Goal: Complete application form: Complete application form

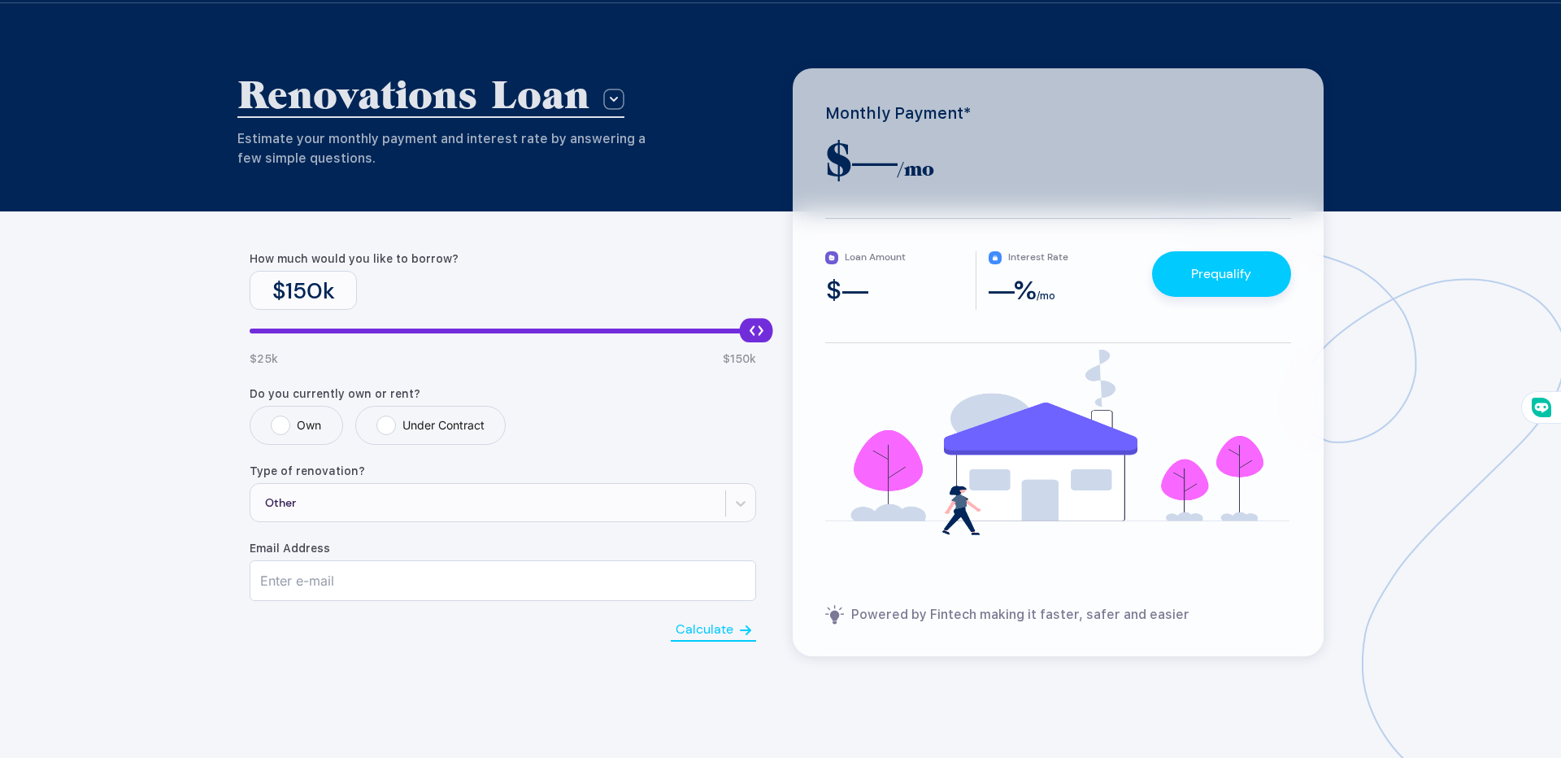
scroll to position [98, 0]
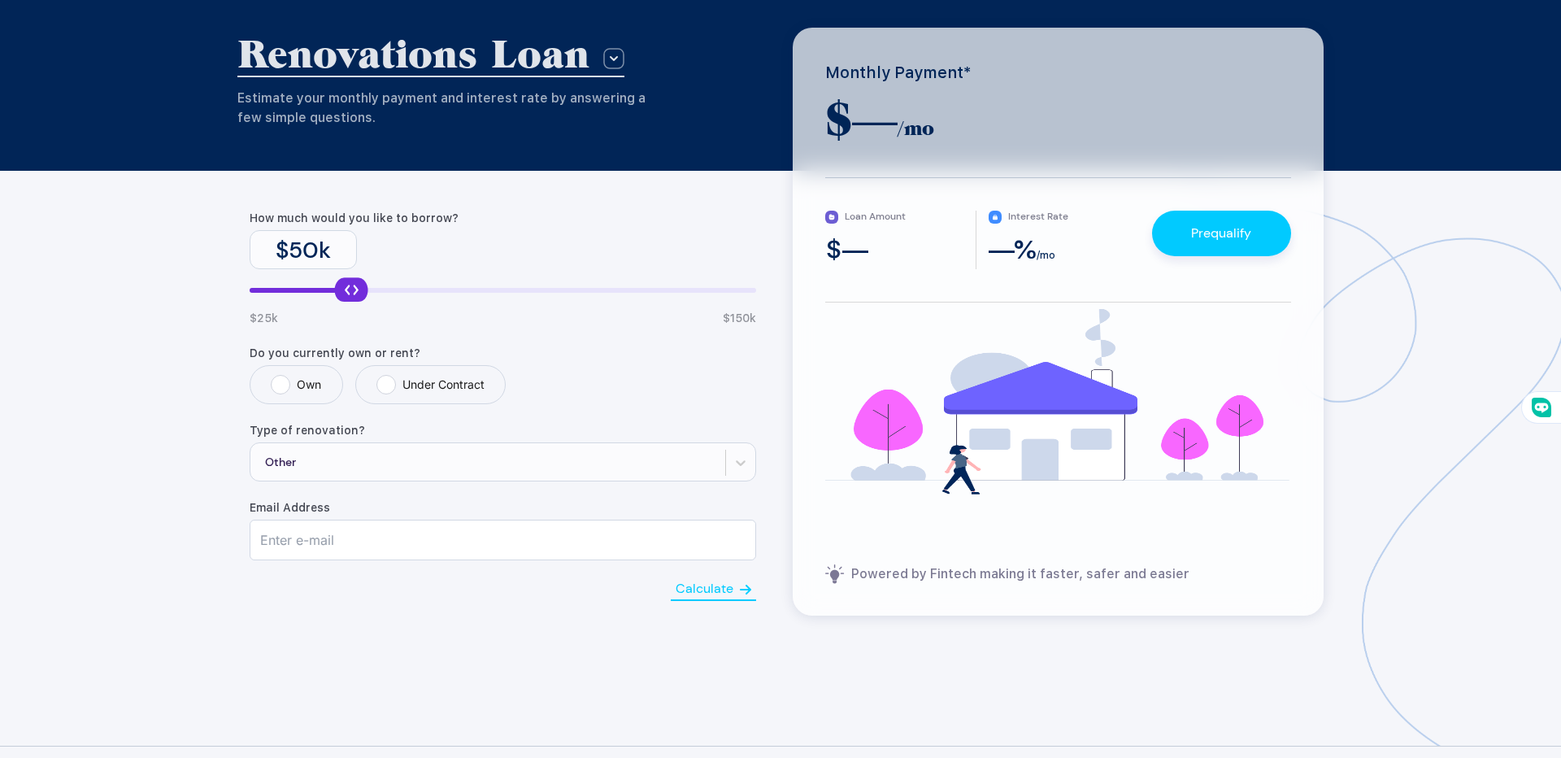
drag, startPoint x: 750, startPoint y: 293, endPoint x: 344, endPoint y: 296, distance: 406.4
click at [344, 296] on div at bounding box center [350, 289] width 33 height 24
click at [280, 384] on label "Own" at bounding box center [296, 385] width 50 height 20
click at [280, 384] on input "Own" at bounding box center [276, 380] width 11 height 11
radio input "true"
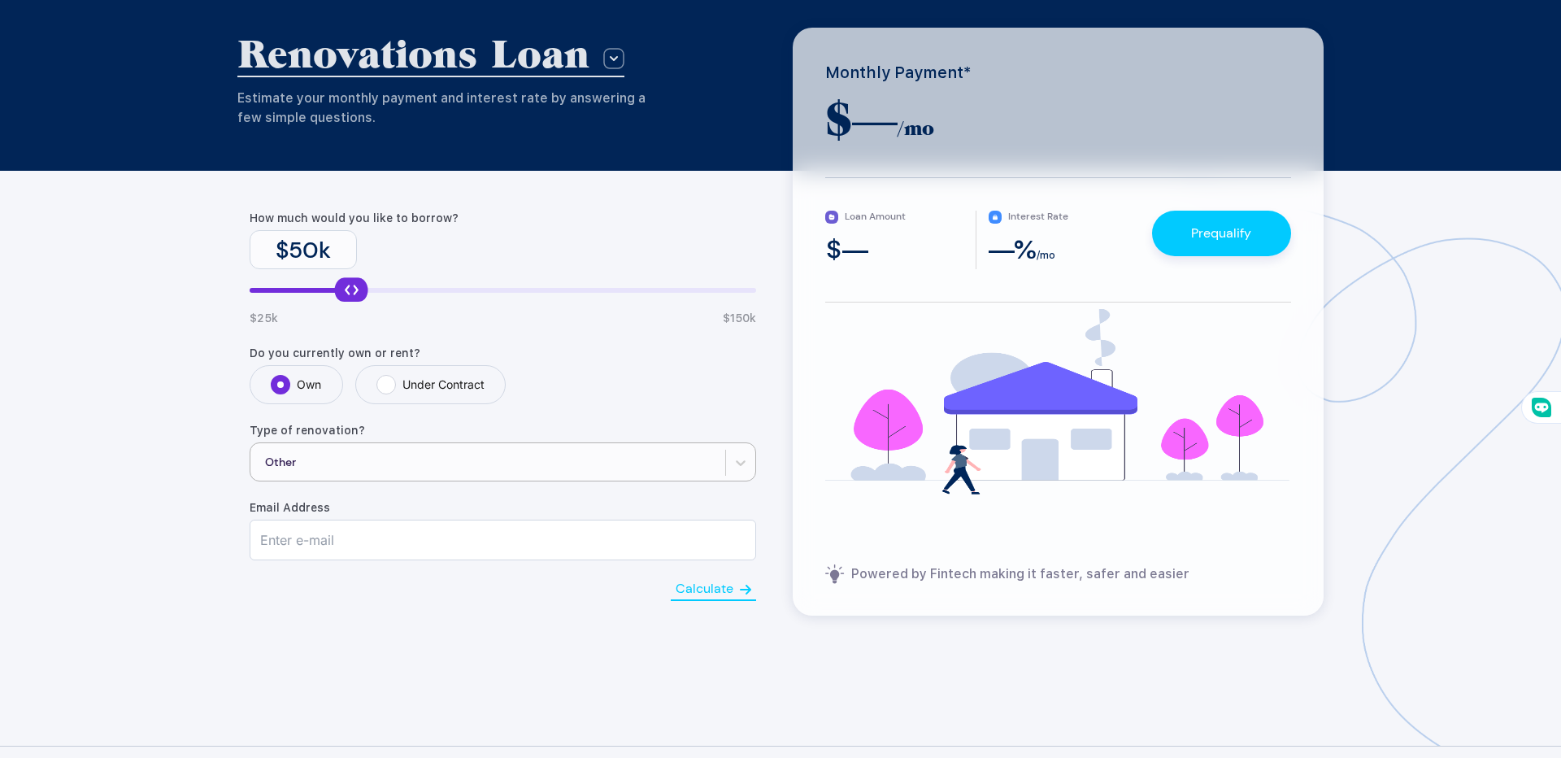
click at [321, 457] on div "Other" at bounding box center [487, 462] width 475 height 39
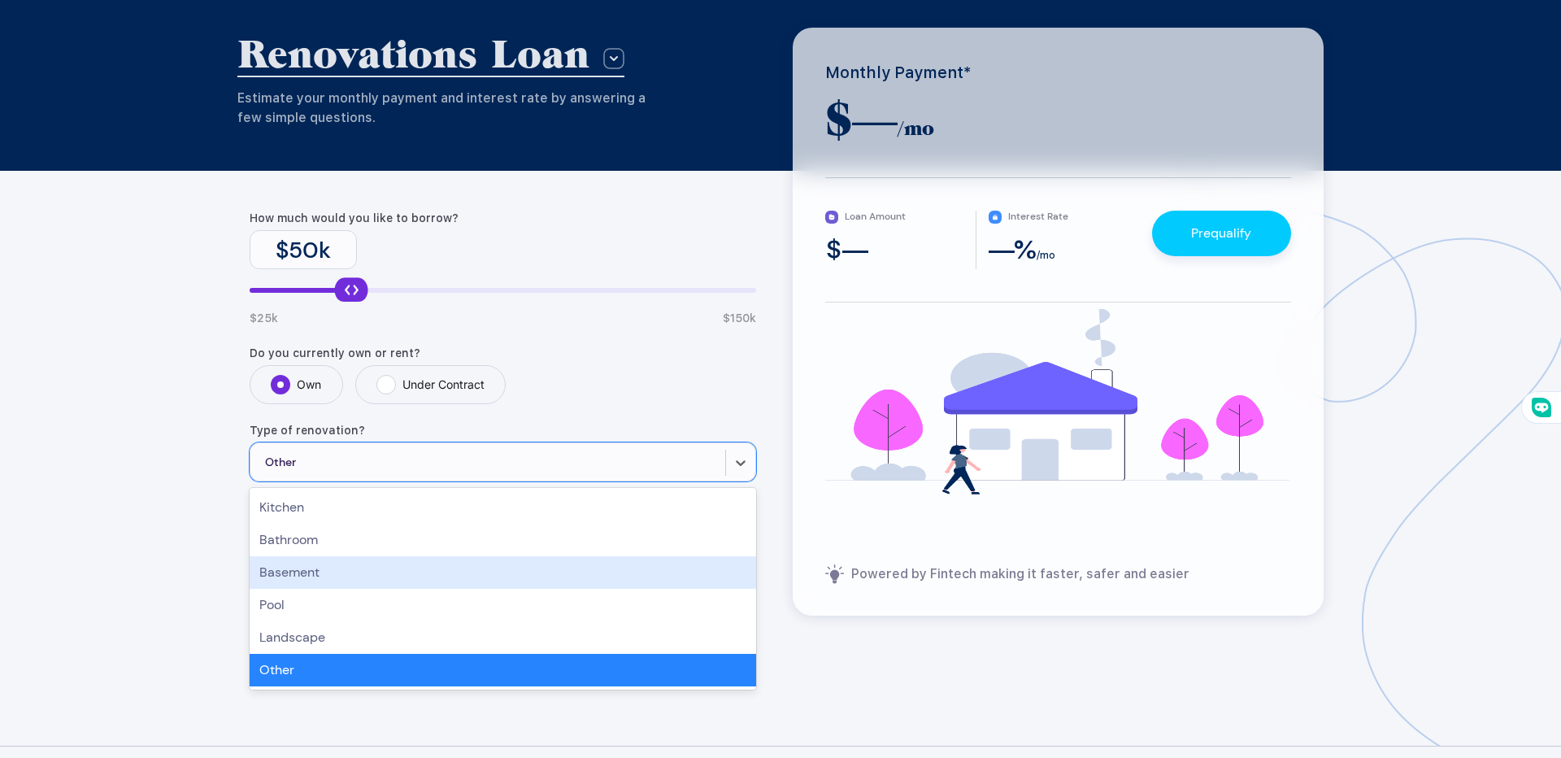
click at [315, 571] on div "Basement" at bounding box center [503, 572] width 506 height 33
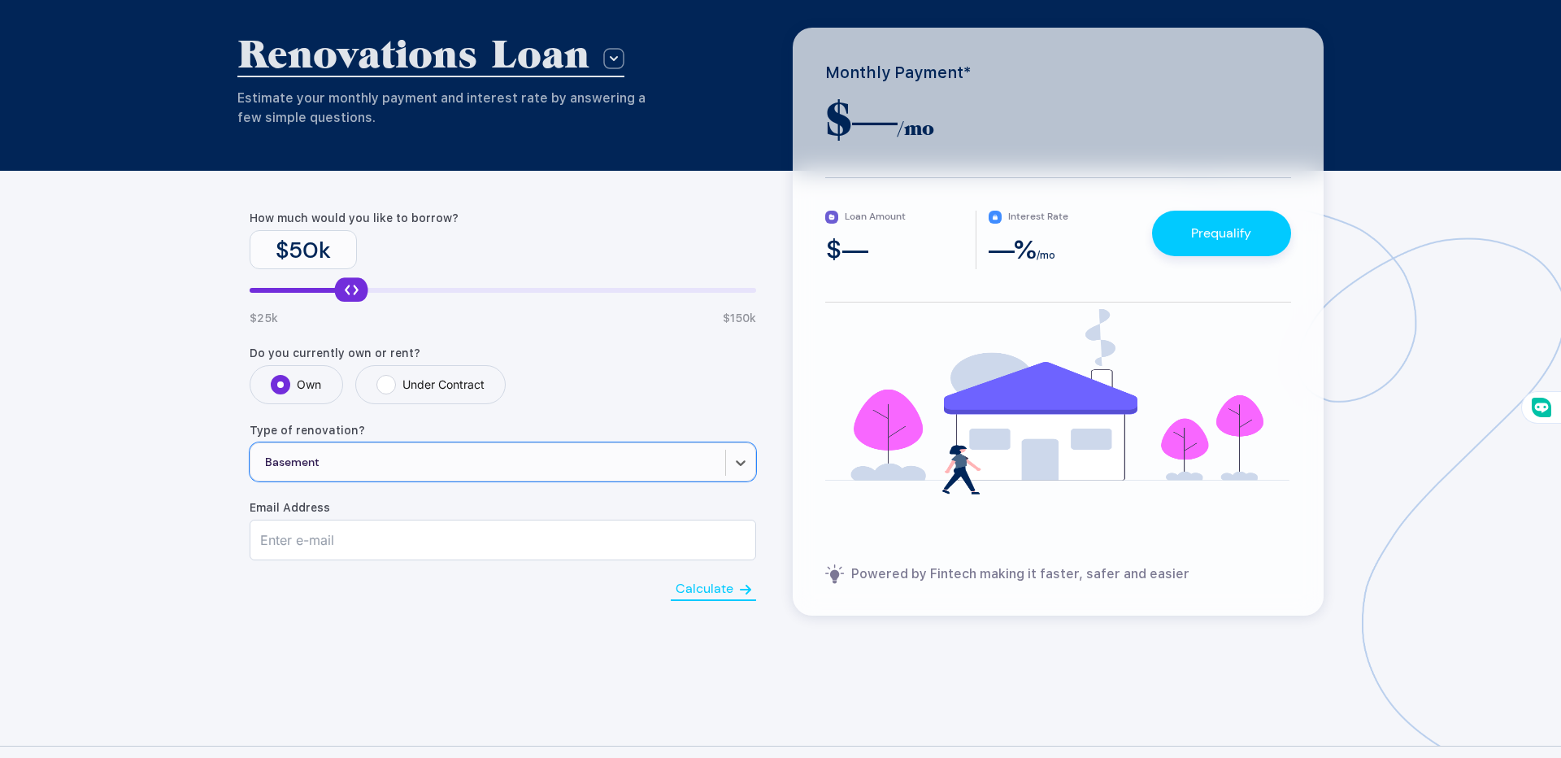
click at [327, 549] on input "text" at bounding box center [502, 539] width 505 height 39
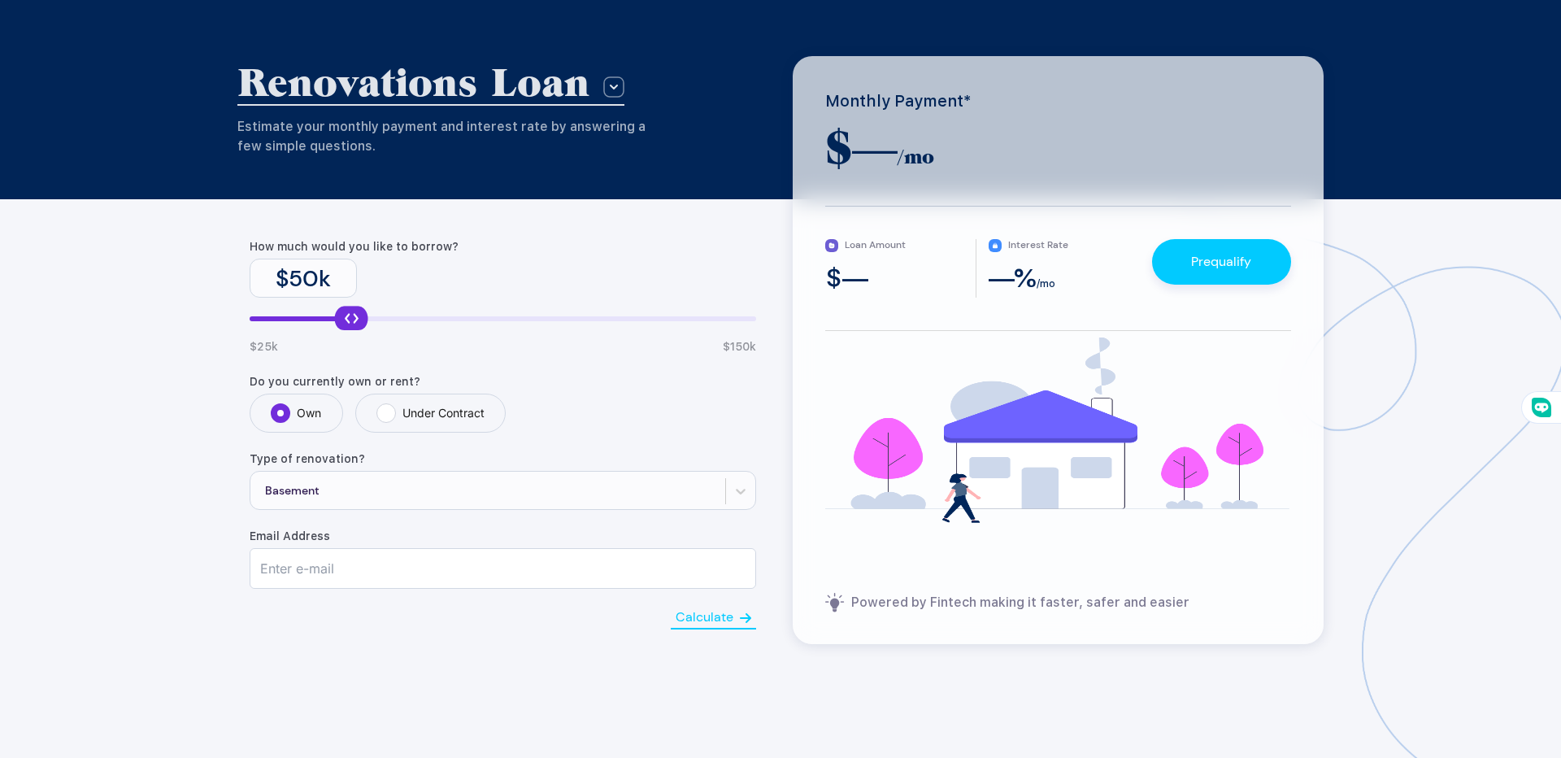
scroll to position [72, 0]
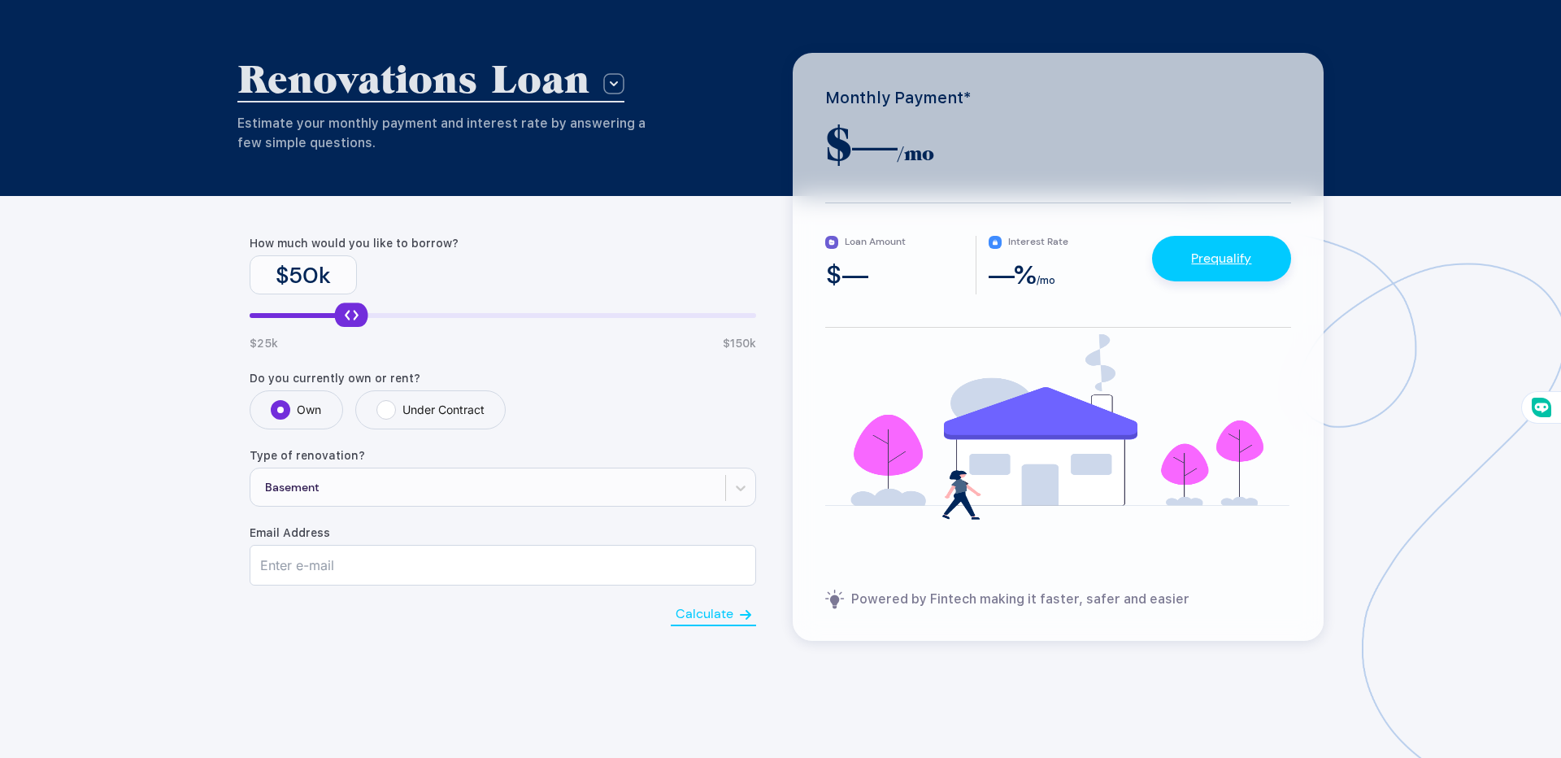
click at [1242, 258] on link "Prequalify" at bounding box center [1221, 258] width 60 height 17
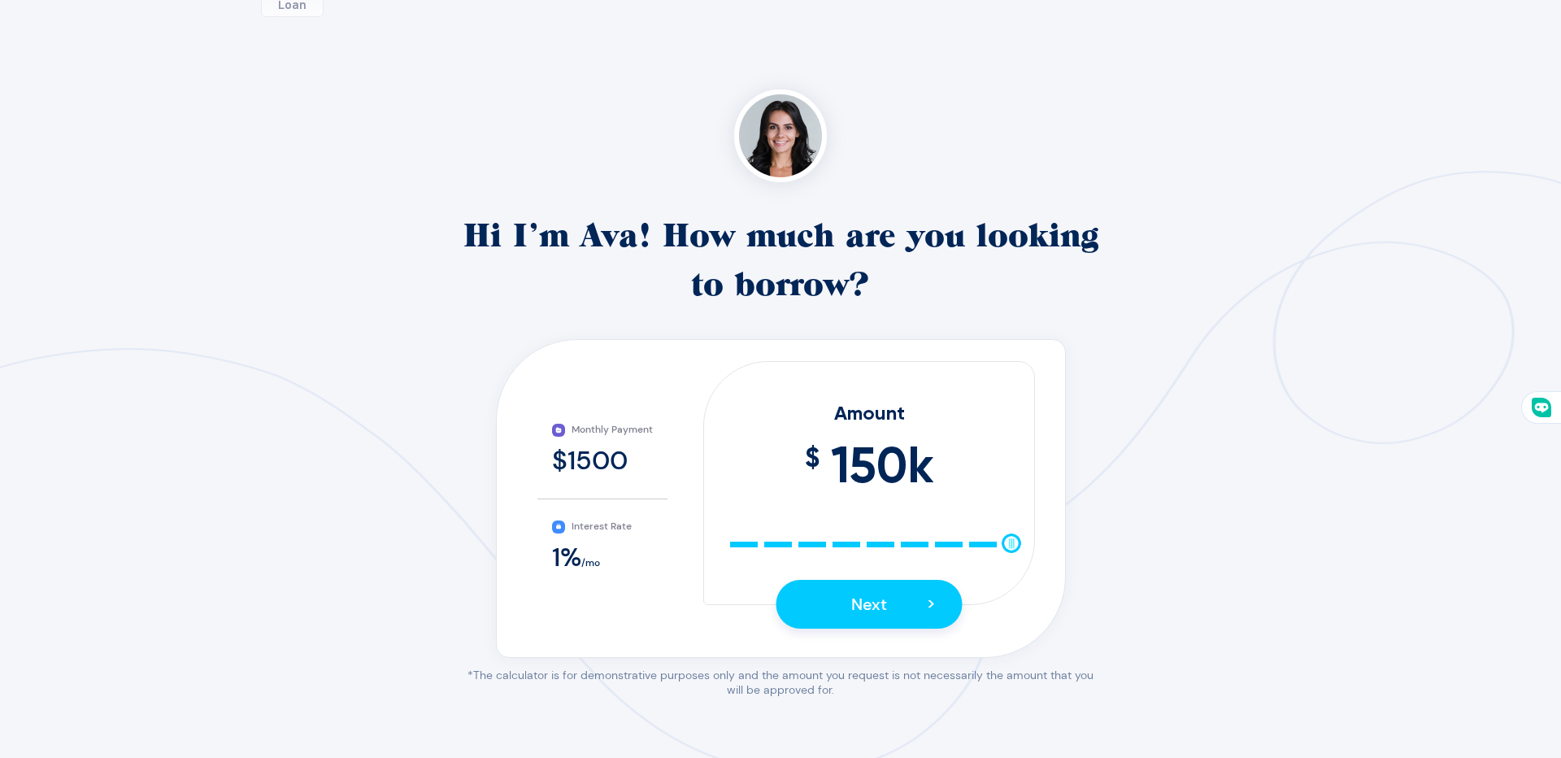
scroll to position [205, 0]
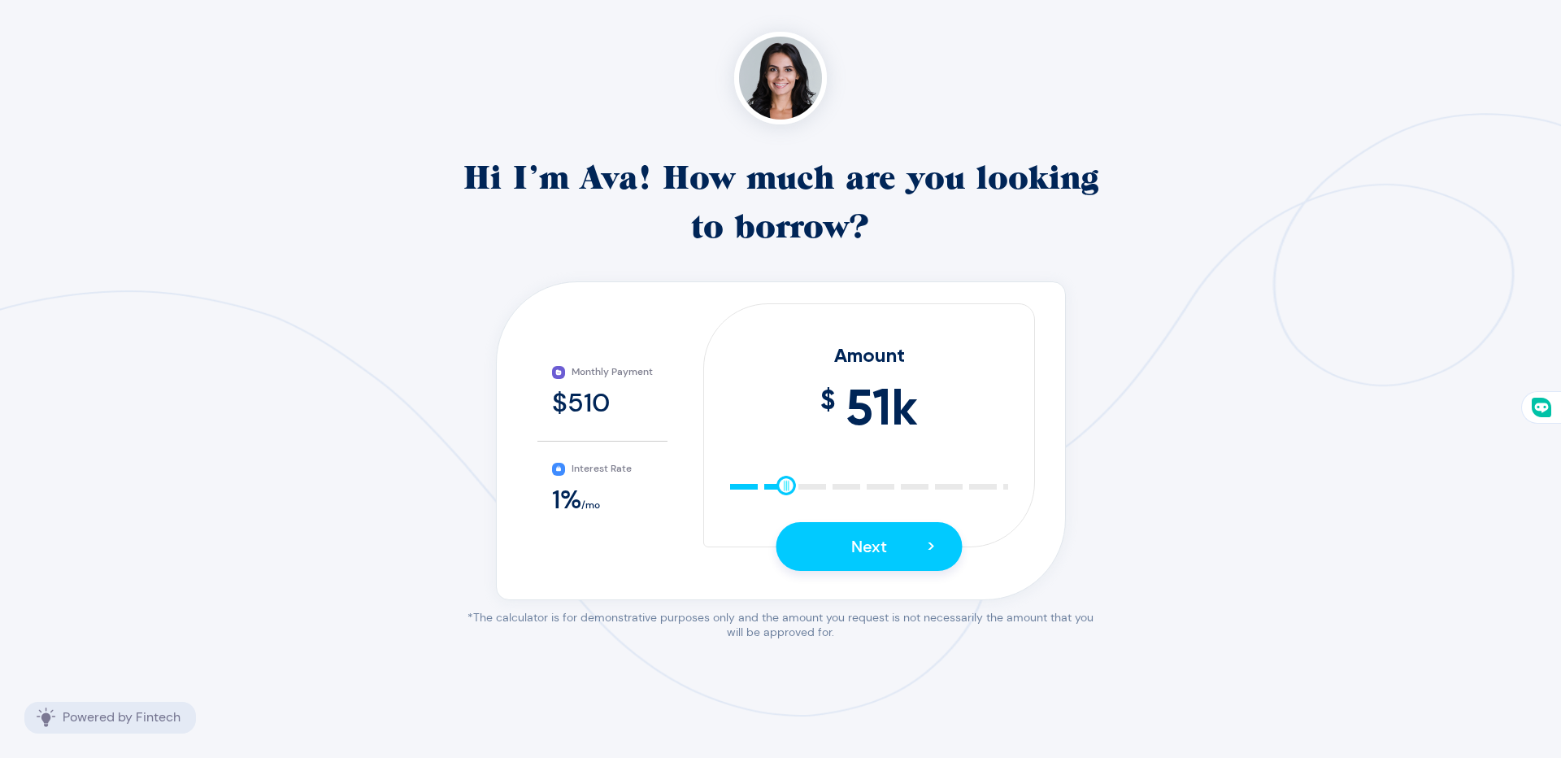
drag, startPoint x: 1009, startPoint y: 486, endPoint x: 786, endPoint y: 484, distance: 222.7
click at [786, 484] on div at bounding box center [786, 485] width 20 height 20
click at [865, 528] on button "Next >" at bounding box center [869, 546] width 186 height 49
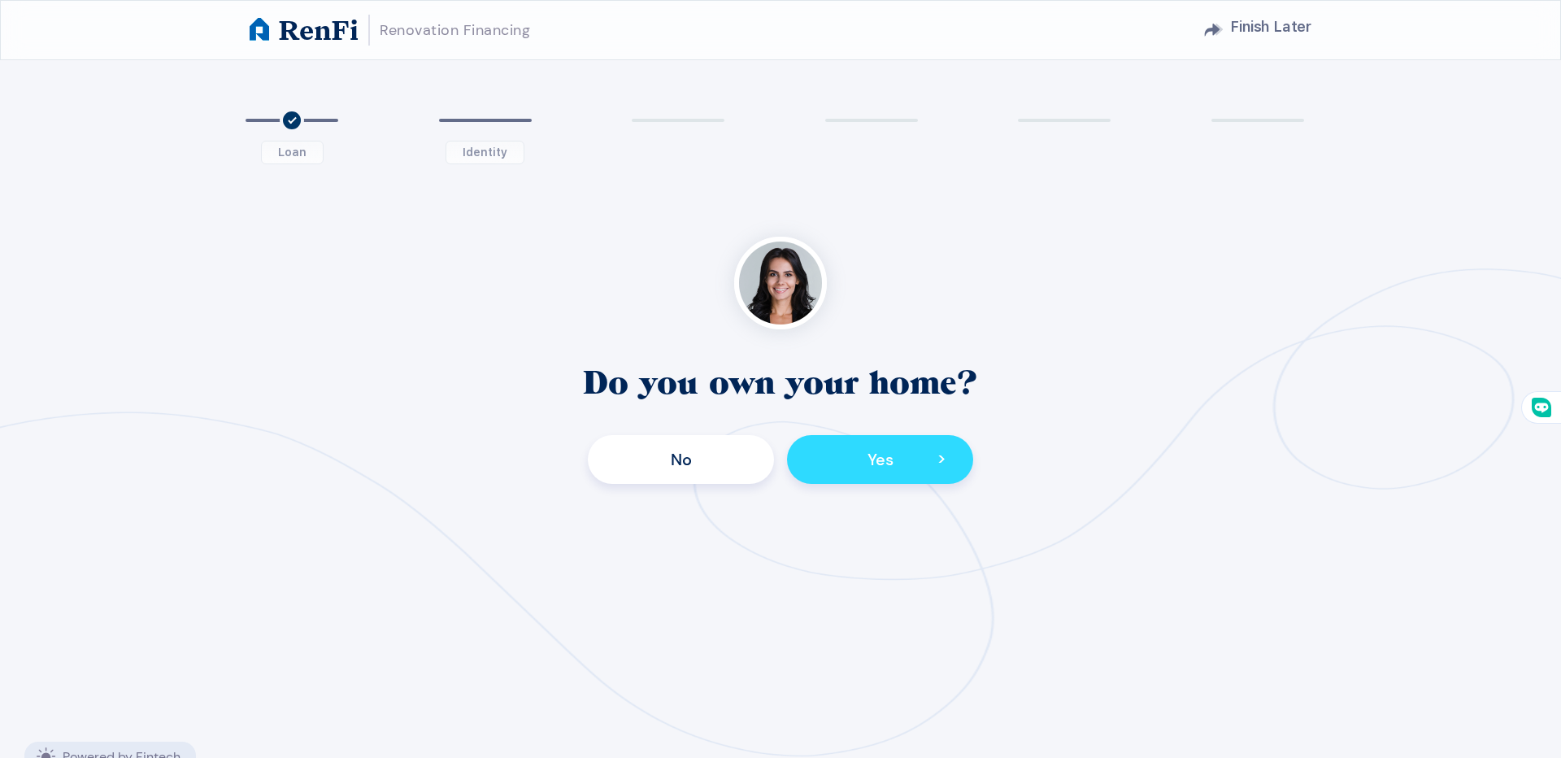
click at [837, 450] on button "Yes >" at bounding box center [880, 459] width 186 height 49
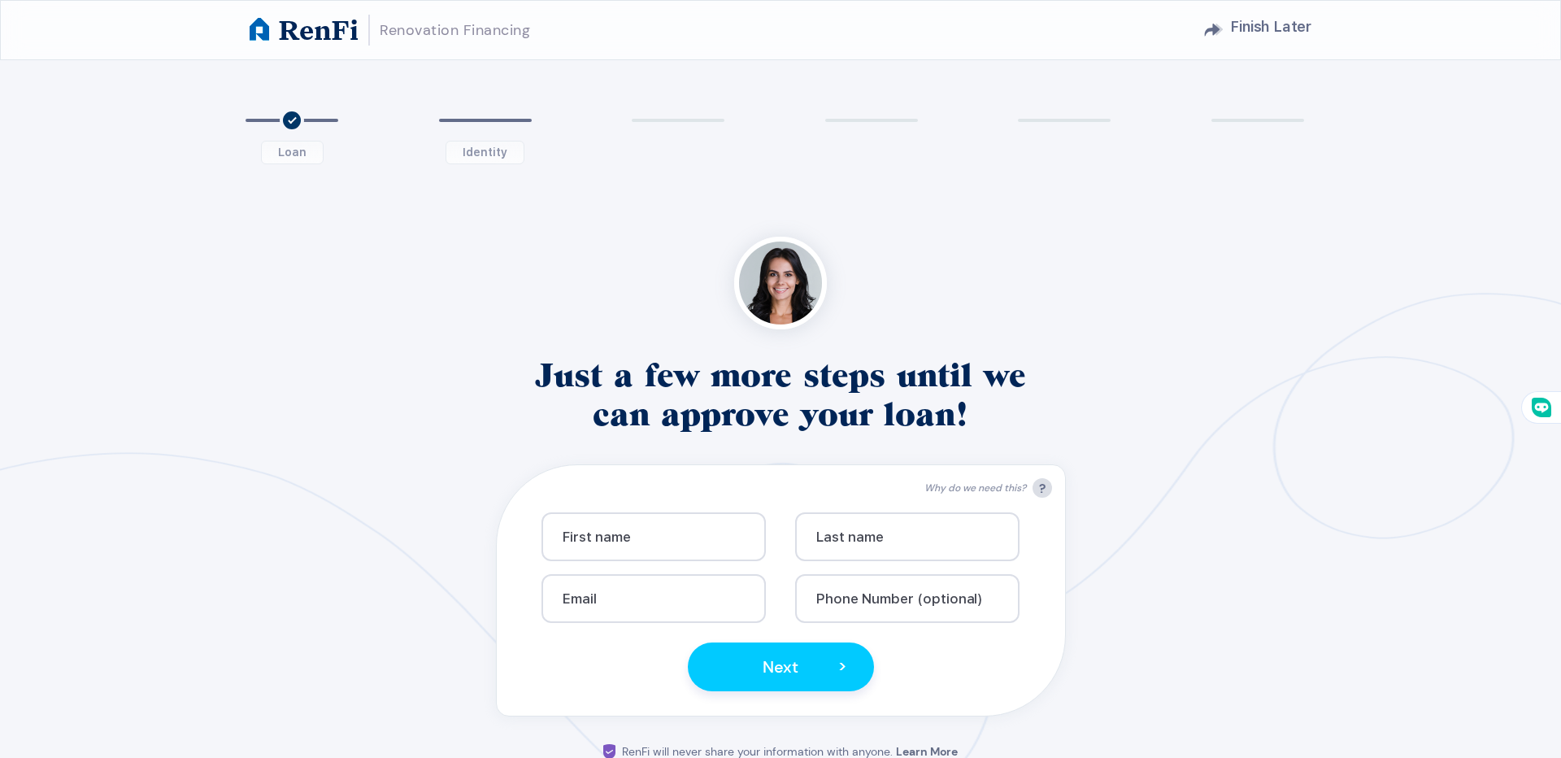
click at [349, 34] on h1 "RenFi" at bounding box center [319, 29] width 80 height 28
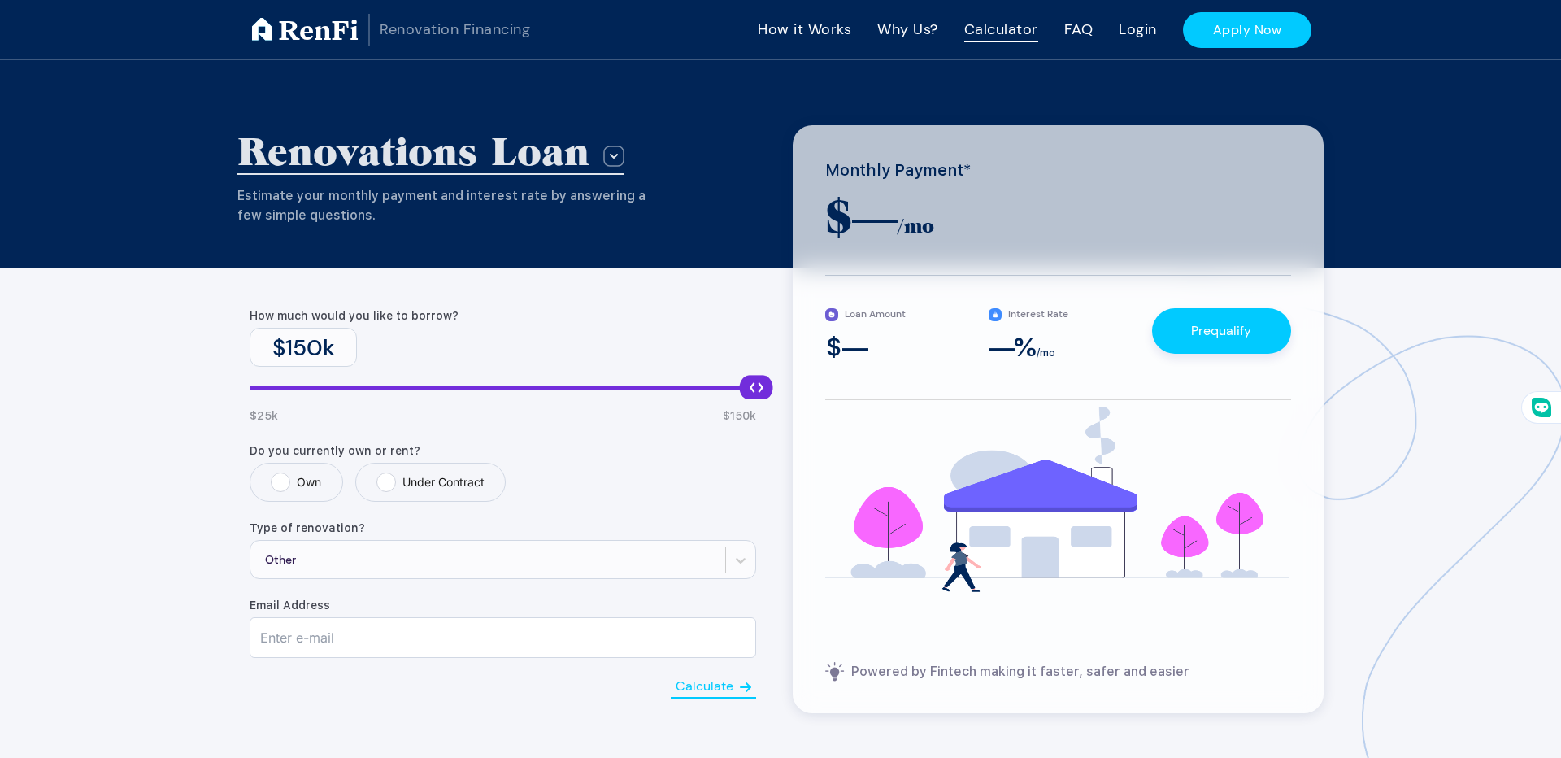
click at [278, 476] on label "Own" at bounding box center [296, 482] width 50 height 20
click at [278, 476] on input "Own" at bounding box center [276, 477] width 11 height 11
radio input "true"
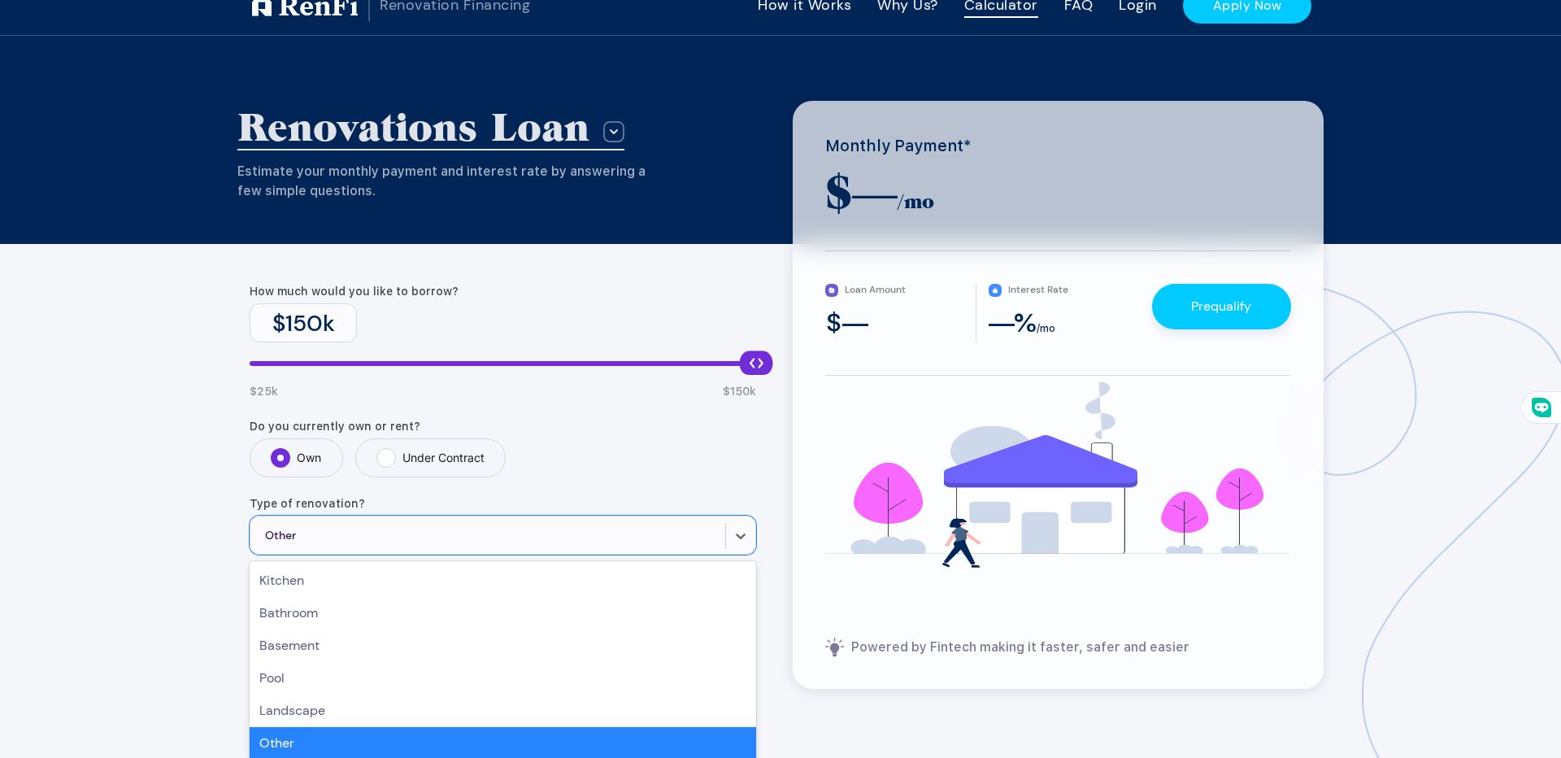
scroll to position [36, 0]
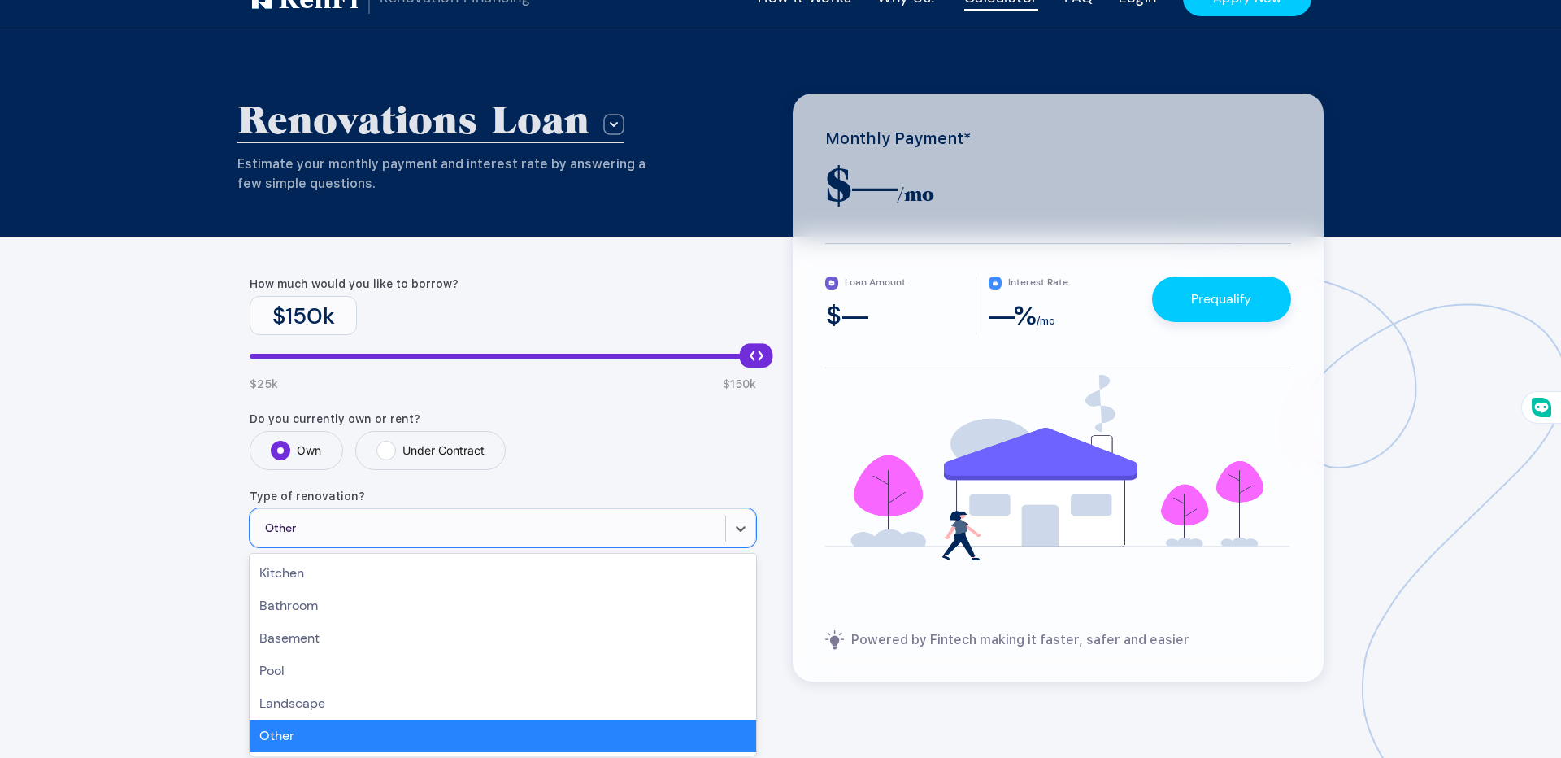
click at [299, 547] on div "option Other selected, 6 of 6. 6 results available. Use Up and Down to choose o…" at bounding box center [503, 527] width 506 height 39
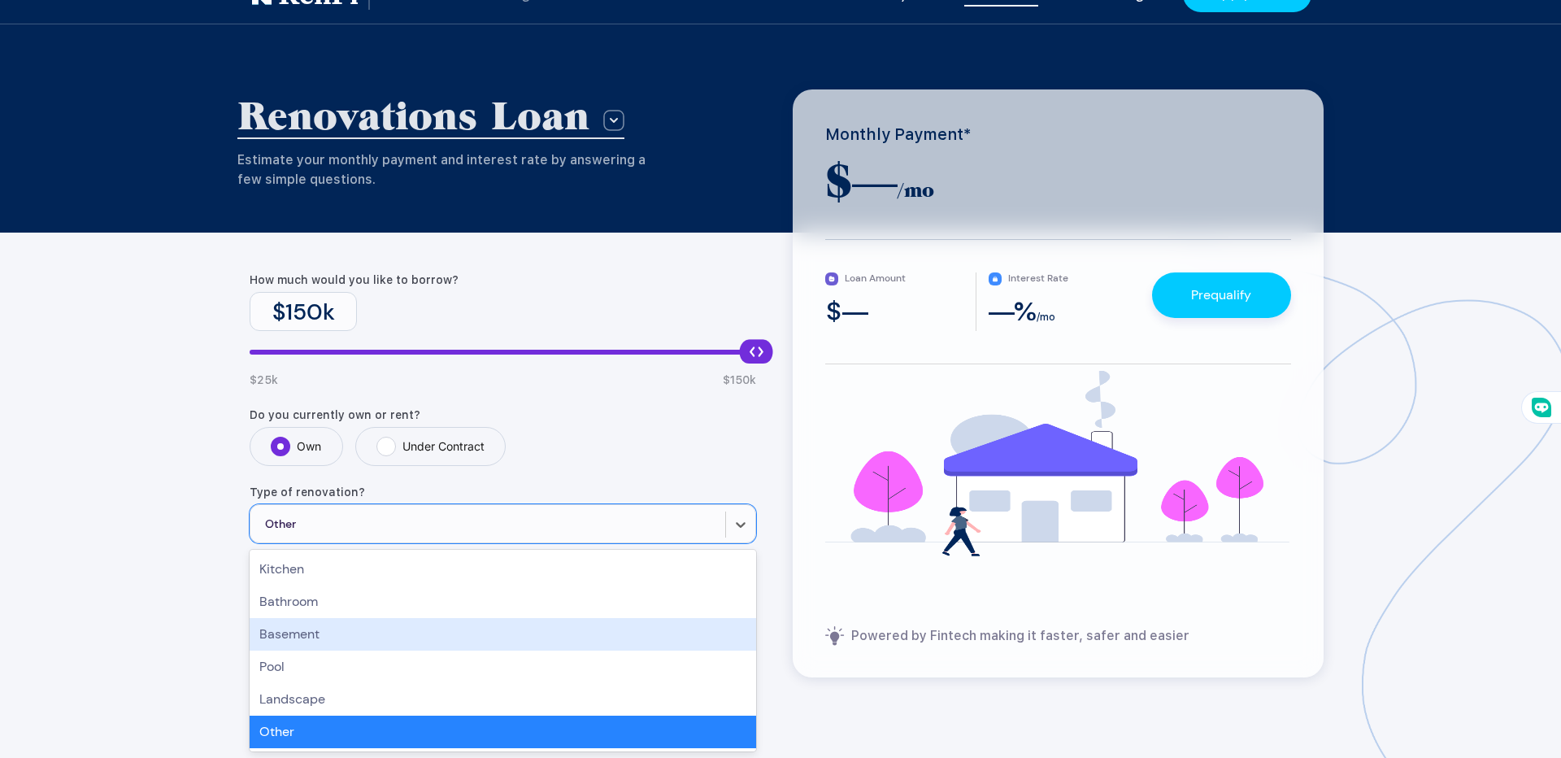
click at [348, 637] on div "Basement" at bounding box center [503, 634] width 506 height 33
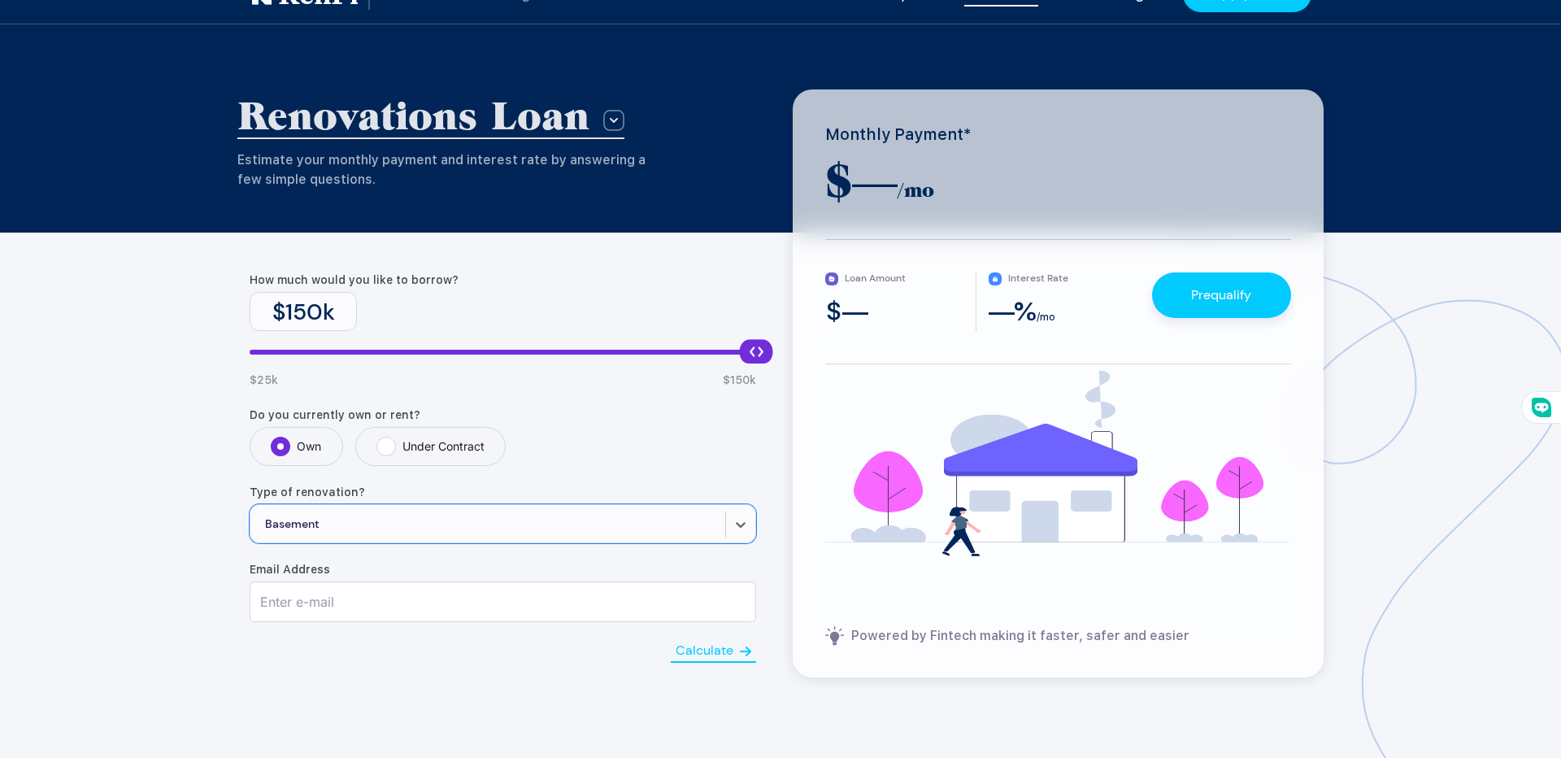
click at [353, 607] on input "text" at bounding box center [502, 601] width 505 height 39
type input "[PERSON_NAME][DOMAIN_NAME][EMAIL_ADDRESS][DOMAIN_NAME]"
